Goal: Task Accomplishment & Management: Use online tool/utility

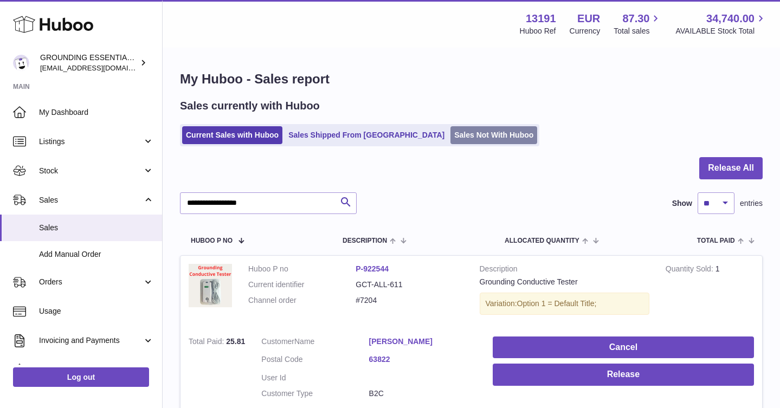
click at [451, 131] on link "Sales Not With Huboo" at bounding box center [494, 135] width 87 height 18
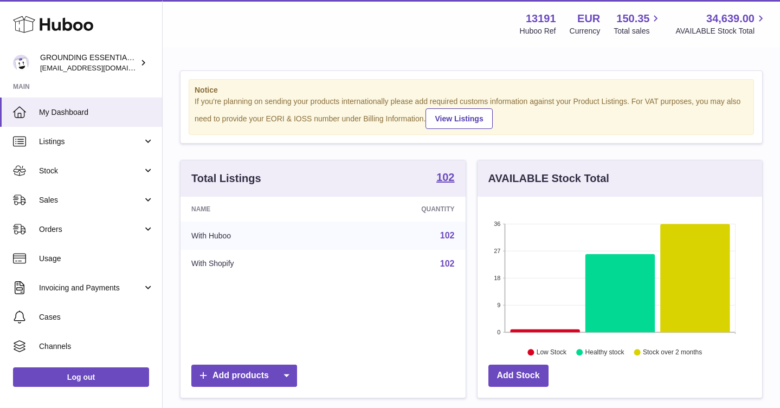
scroll to position [169, 285]
click at [62, 195] on span "Sales" at bounding box center [91, 200] width 104 height 10
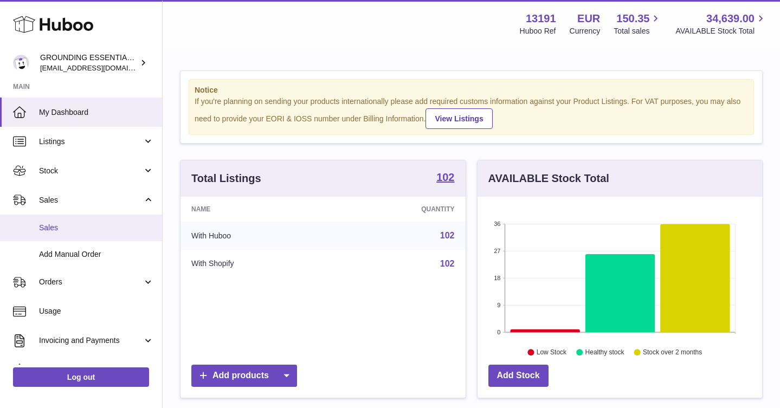
click at [71, 233] on span "Sales" at bounding box center [96, 228] width 115 height 10
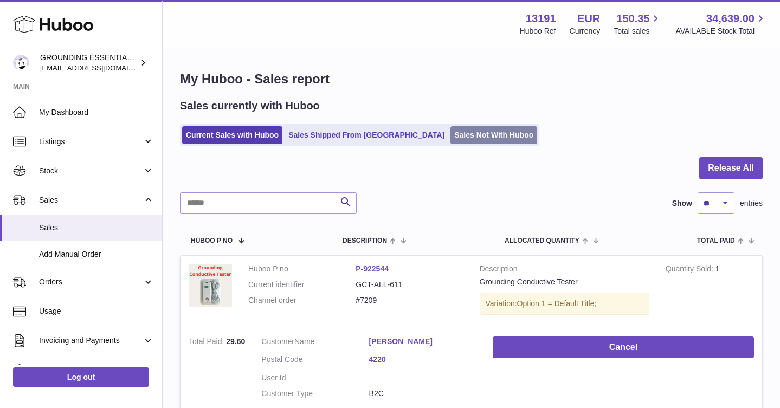
click at [451, 135] on link "Sales Not With Huboo" at bounding box center [494, 135] width 87 height 18
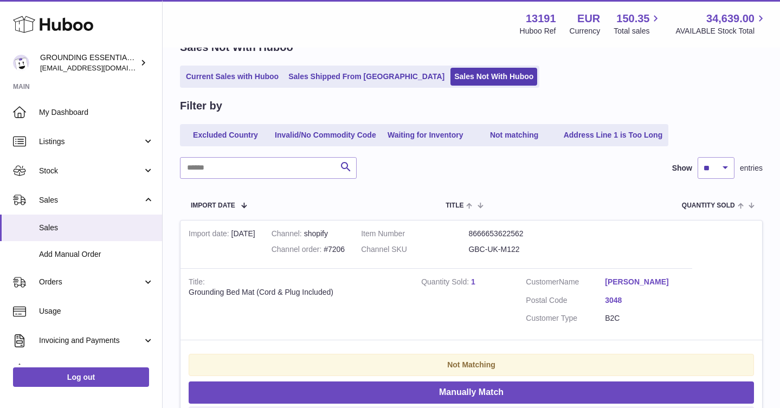
scroll to position [130, 0]
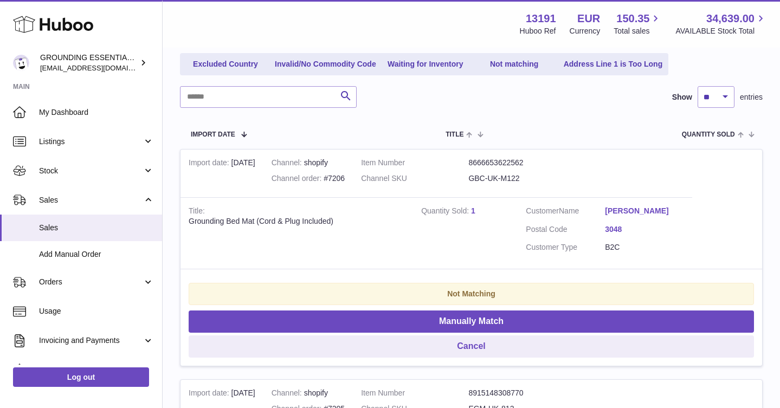
click at [503, 175] on dd "GBC-UK-M122" at bounding box center [522, 179] width 107 height 10
copy tr "GBC-UK-M122"
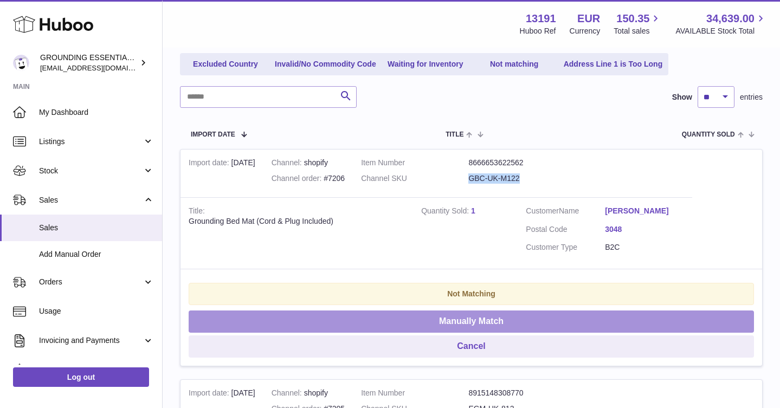
click at [503, 318] on button "Manually Match" at bounding box center [472, 322] width 566 height 22
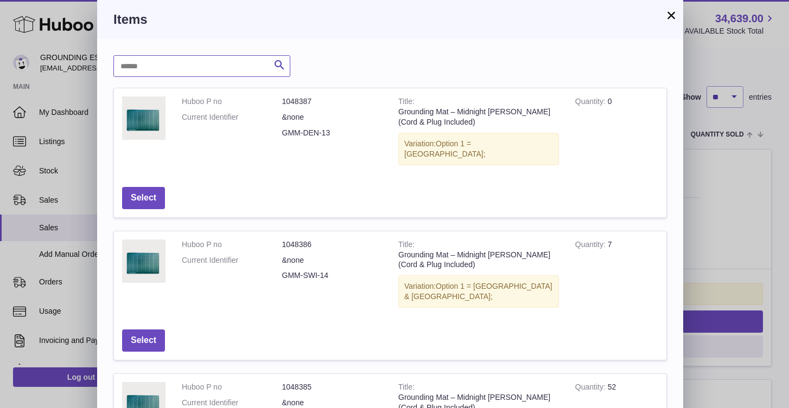
click at [169, 75] on input "text" at bounding box center [201, 66] width 177 height 22
paste input "**********"
click at [148, 66] on input "**********" at bounding box center [201, 66] width 177 height 22
type input "**********"
click at [668, 18] on button "×" at bounding box center [670, 15] width 13 height 13
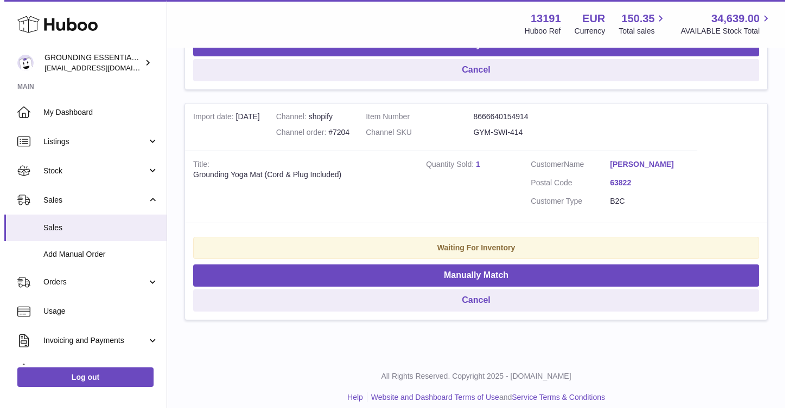
scroll to position [647, 0]
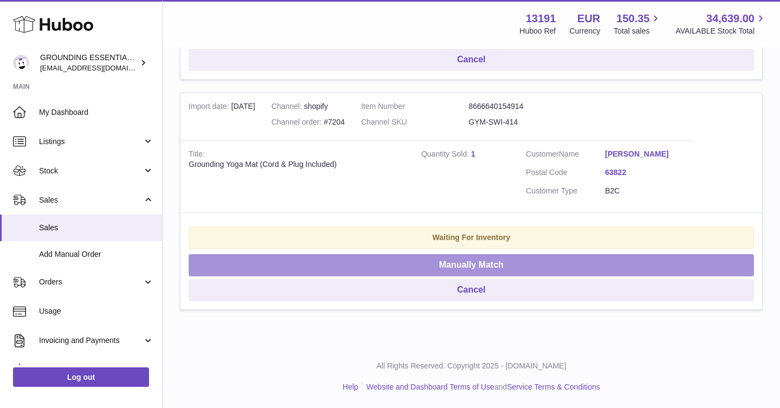
click at [457, 265] on button "Manually Match" at bounding box center [472, 265] width 566 height 22
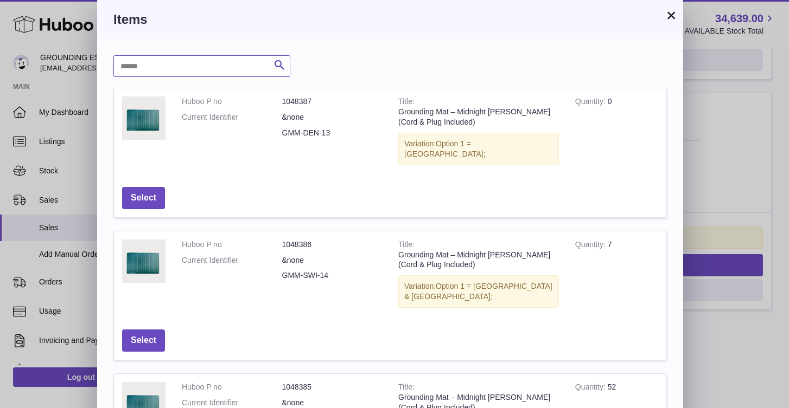
click at [180, 71] on input "text" at bounding box center [201, 66] width 177 height 22
type input "********"
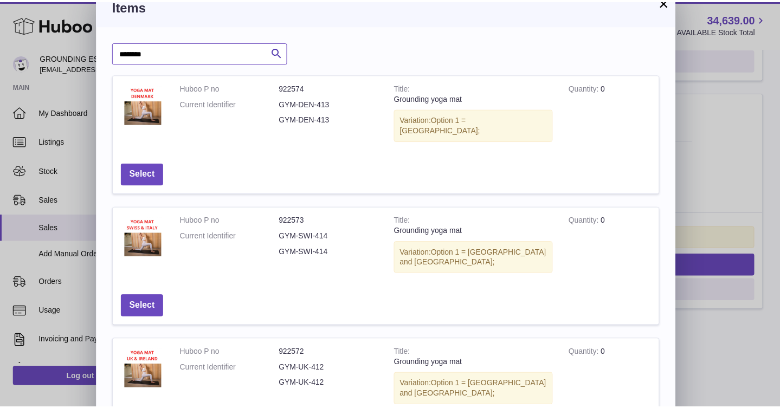
scroll to position [0, 0]
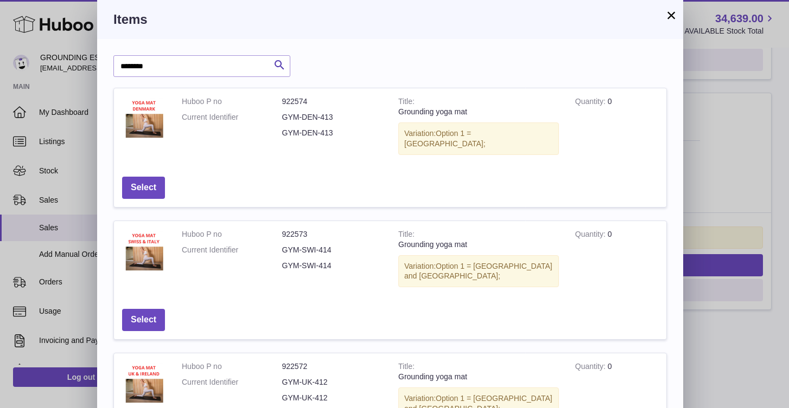
click at [664, 18] on button "×" at bounding box center [670, 15] width 13 height 13
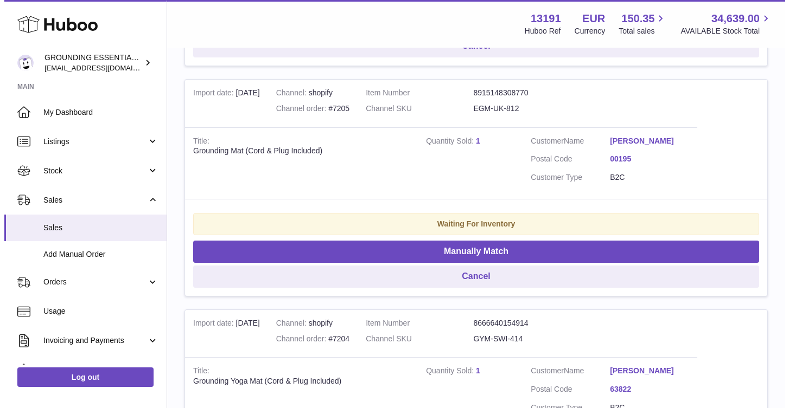
scroll to position [411, 0]
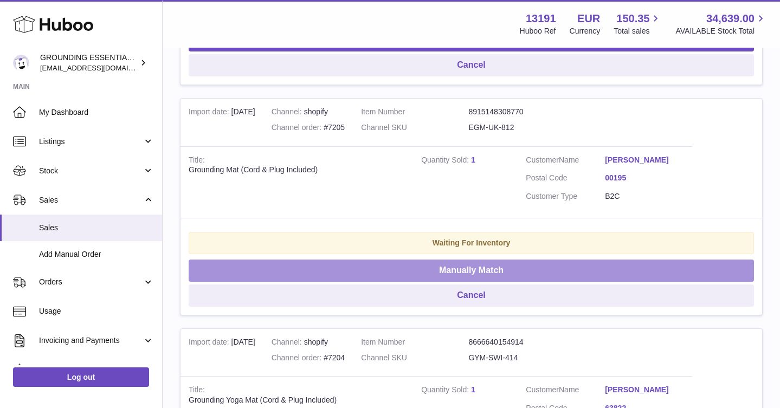
click at [537, 269] on button "Manually Match" at bounding box center [472, 271] width 566 height 22
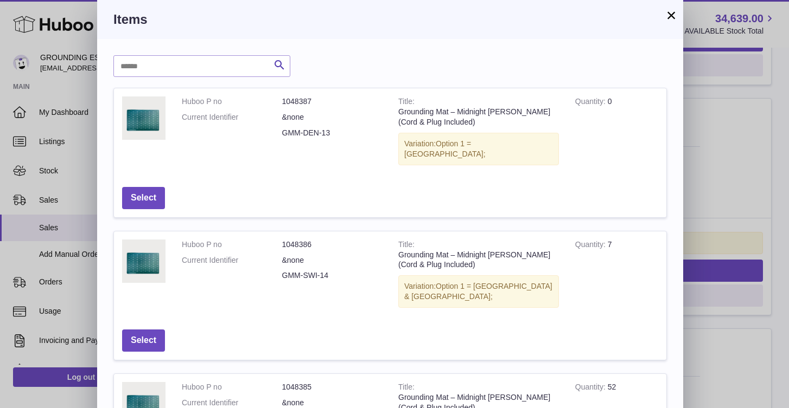
click at [669, 14] on button "×" at bounding box center [670, 15] width 13 height 13
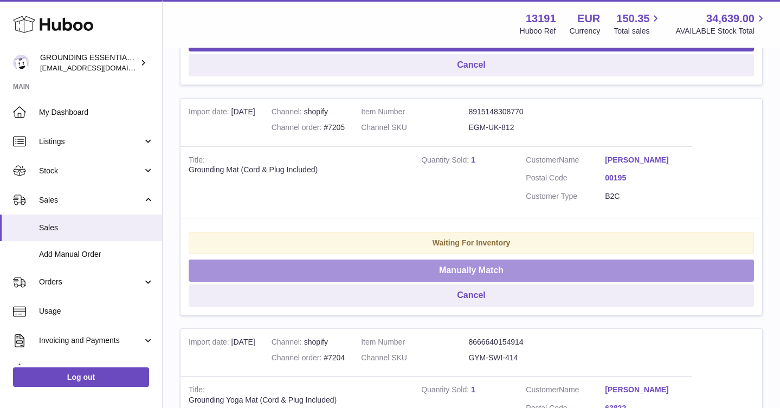
click at [507, 266] on button "Manually Match" at bounding box center [472, 271] width 566 height 22
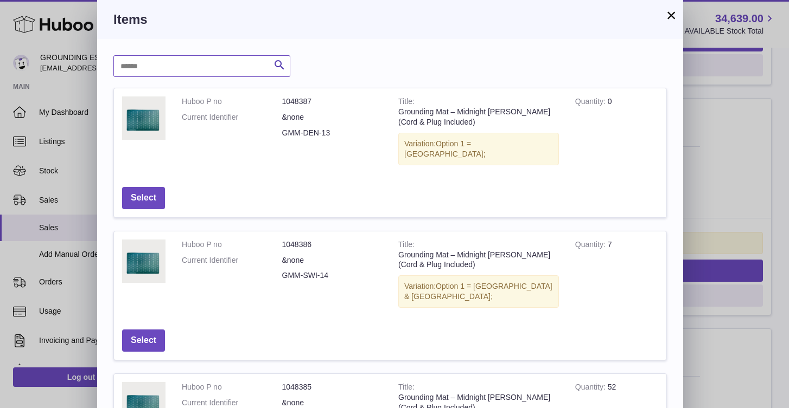
click at [205, 62] on input "text" at bounding box center [201, 66] width 177 height 22
type input "***"
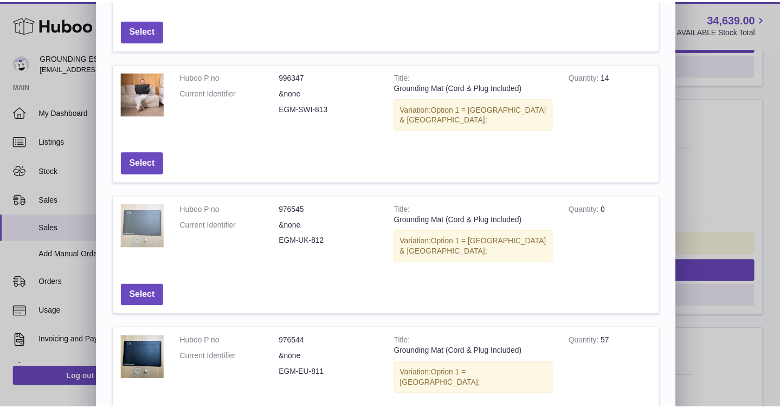
scroll to position [219, 0]
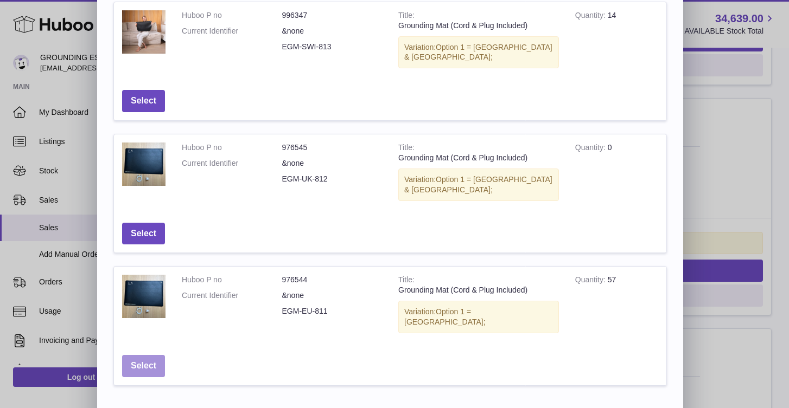
click at [148, 355] on button "Select" at bounding box center [143, 366] width 43 height 22
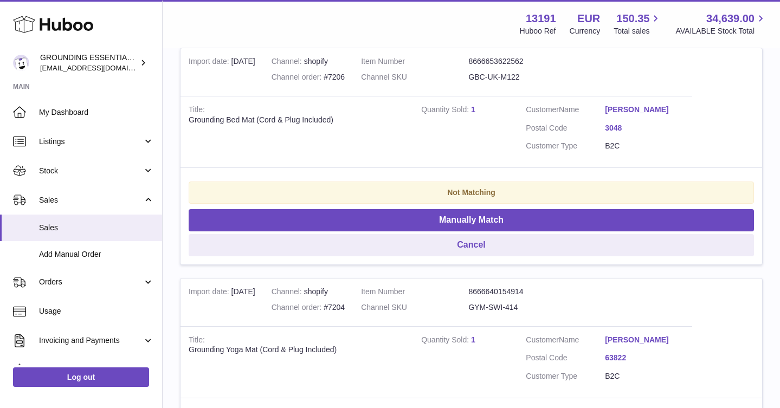
scroll to position [0, 0]
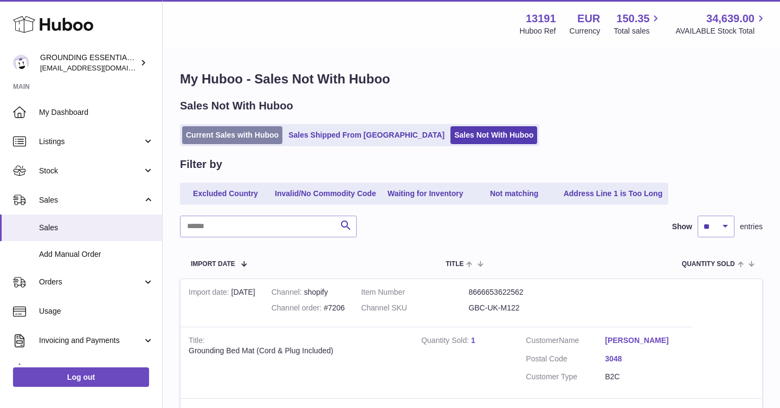
click at [246, 138] on link "Current Sales with Huboo" at bounding box center [232, 135] width 100 height 18
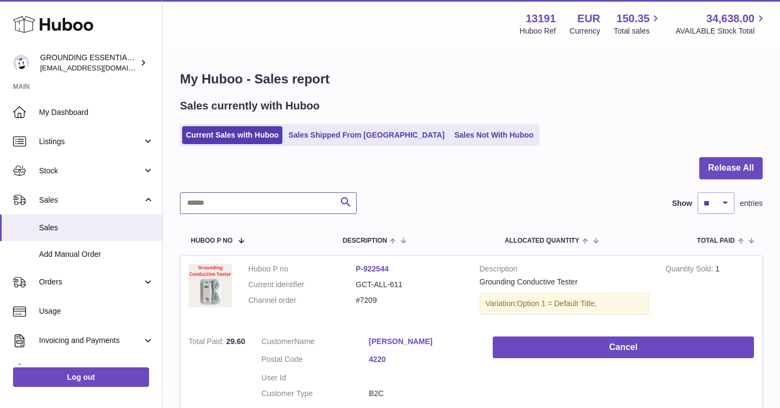
click at [242, 204] on input "text" at bounding box center [268, 204] width 177 height 22
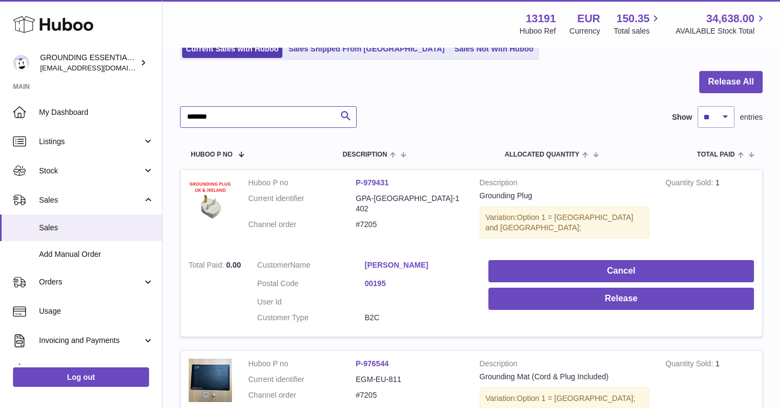
scroll to position [204, 0]
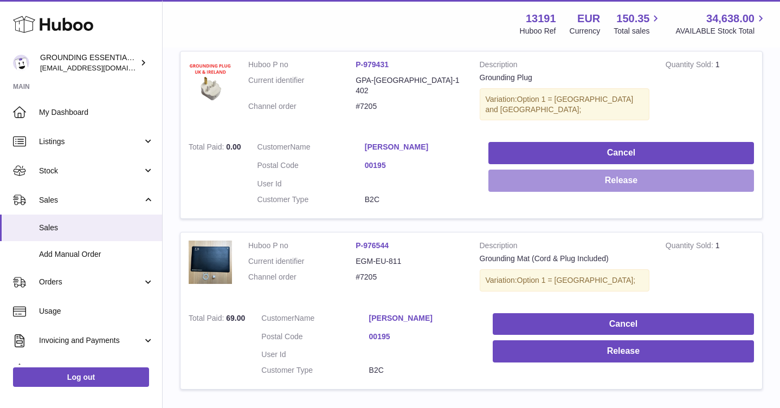
type input "*******"
click at [673, 176] on button "Release" at bounding box center [622, 181] width 266 height 22
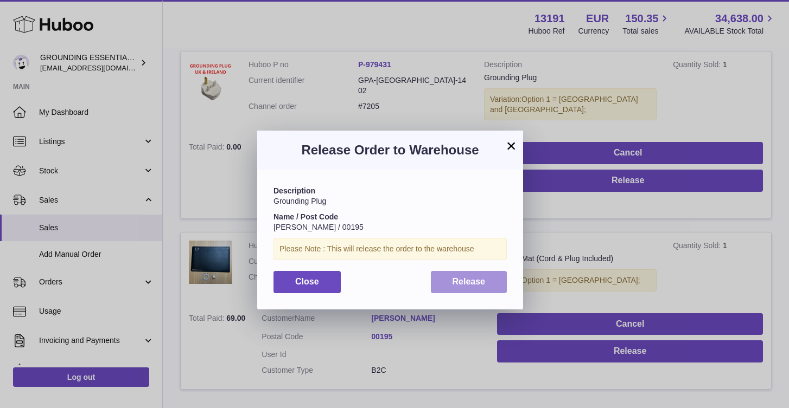
click at [457, 289] on button "Release" at bounding box center [469, 282] width 76 height 22
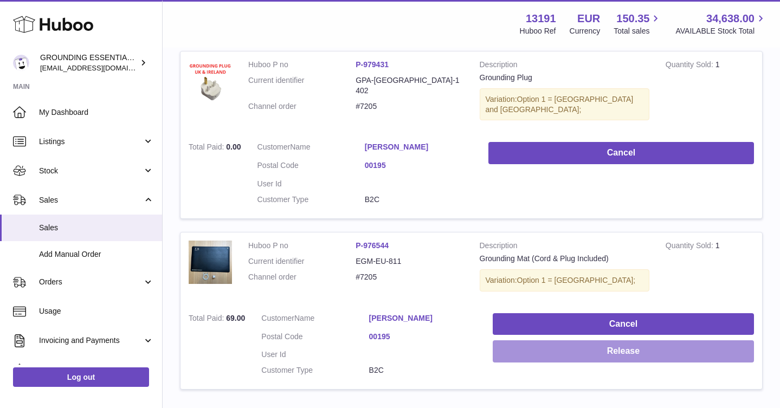
click at [616, 341] on button "Release" at bounding box center [623, 352] width 261 height 22
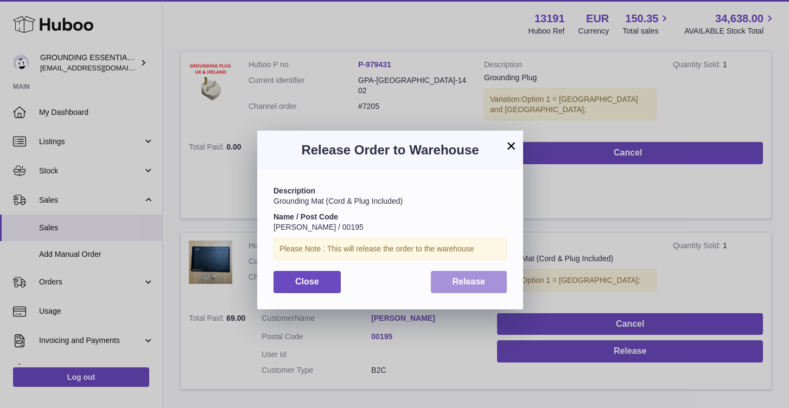
click at [468, 276] on button "Release" at bounding box center [469, 282] width 76 height 22
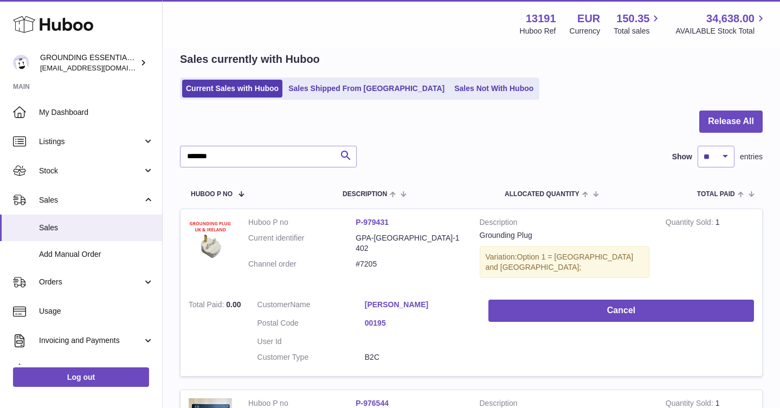
scroll to position [0, 0]
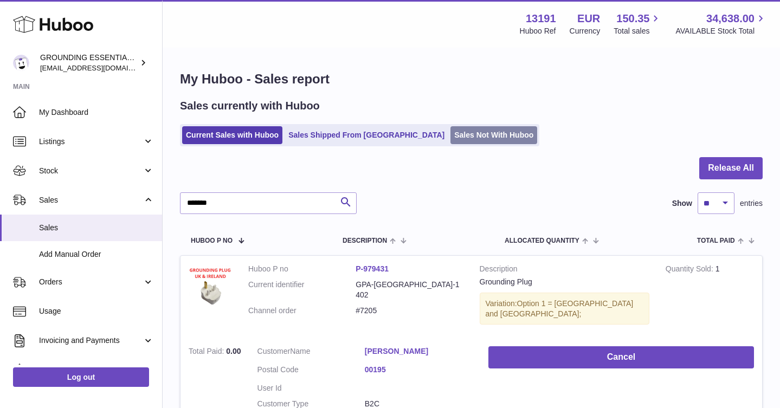
click at [456, 136] on link "Sales Not With Huboo" at bounding box center [494, 135] width 87 height 18
